Goal: Understand process/instructions: Learn how to perform a task or action

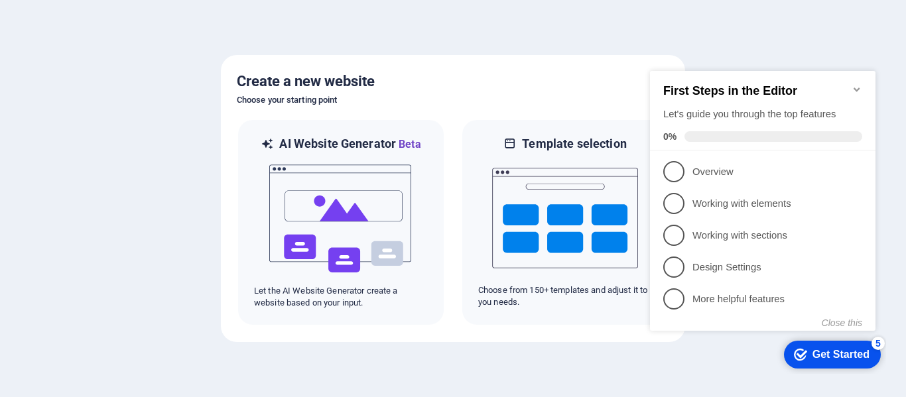
click at [693, 364] on div "checkmark Get Started 5 First Steps in the Editor Let's guide you through the t…" at bounding box center [765, 213] width 241 height 322
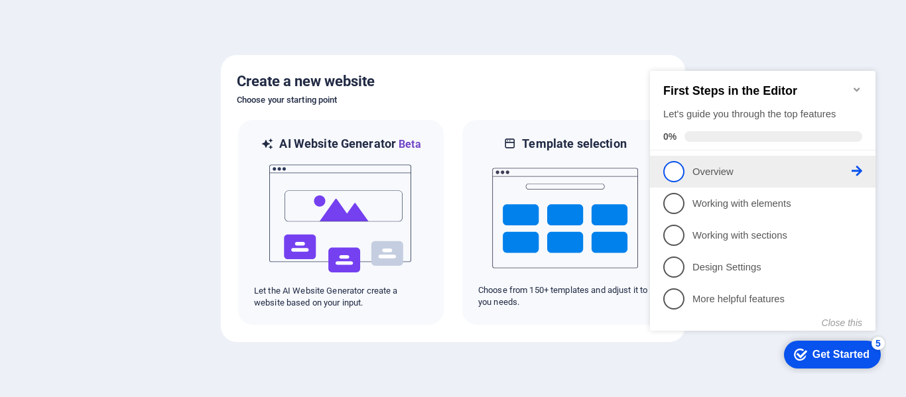
click at [674, 175] on span "1" at bounding box center [673, 171] width 21 height 21
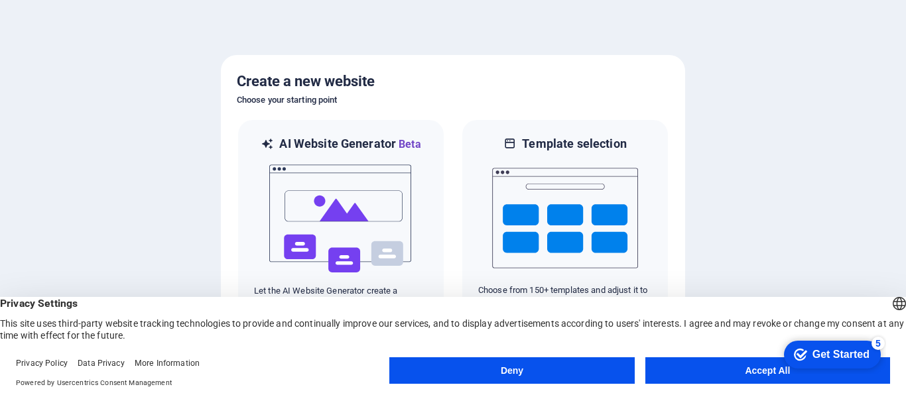
click at [699, 368] on button "Accept All" at bounding box center [767, 370] width 245 height 27
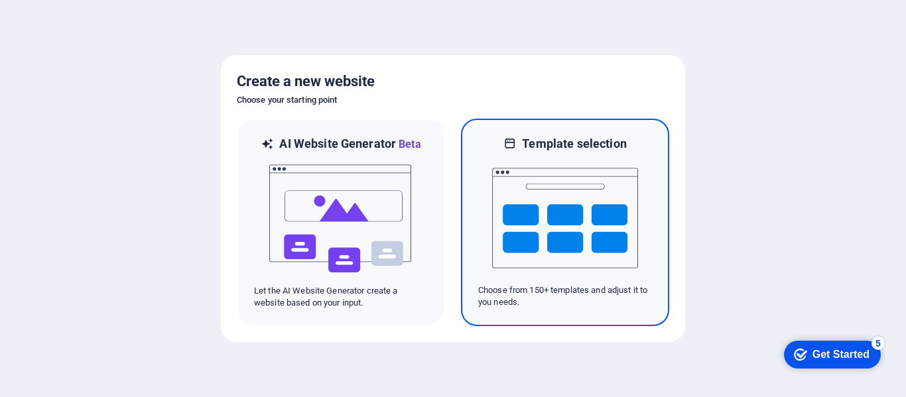
click at [596, 222] on img at bounding box center [565, 218] width 146 height 133
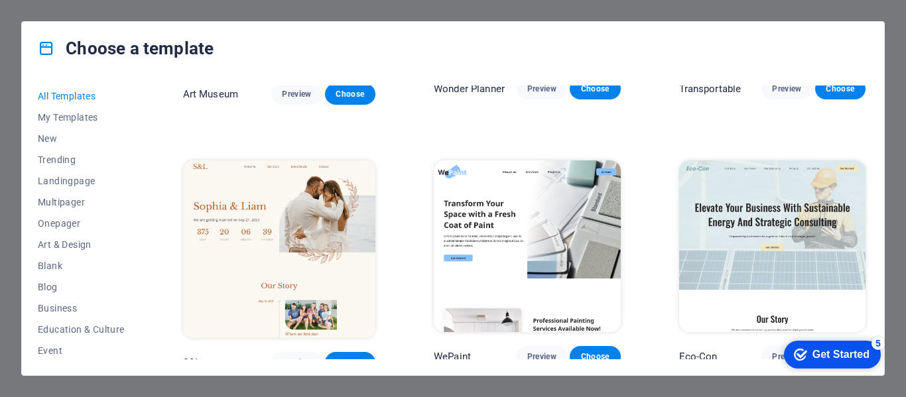
scroll to position [531, 0]
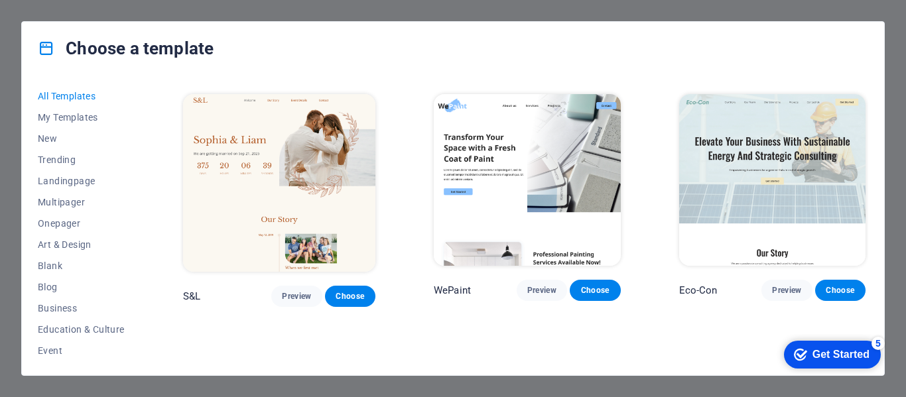
click at [893, 125] on div "Choose a template All Templates My Templates New Trending Landingpage Multipage…" at bounding box center [453, 198] width 906 height 397
click at [0, 98] on div "Choose a template All Templates My Templates New Trending Landingpage Multipage…" at bounding box center [453, 198] width 906 height 397
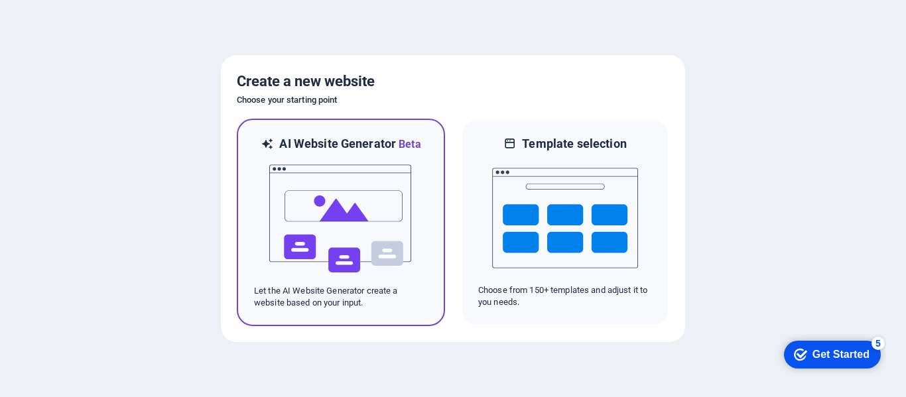
click at [338, 236] on img at bounding box center [341, 219] width 146 height 133
